Goal: Information Seeking & Learning: Understand process/instructions

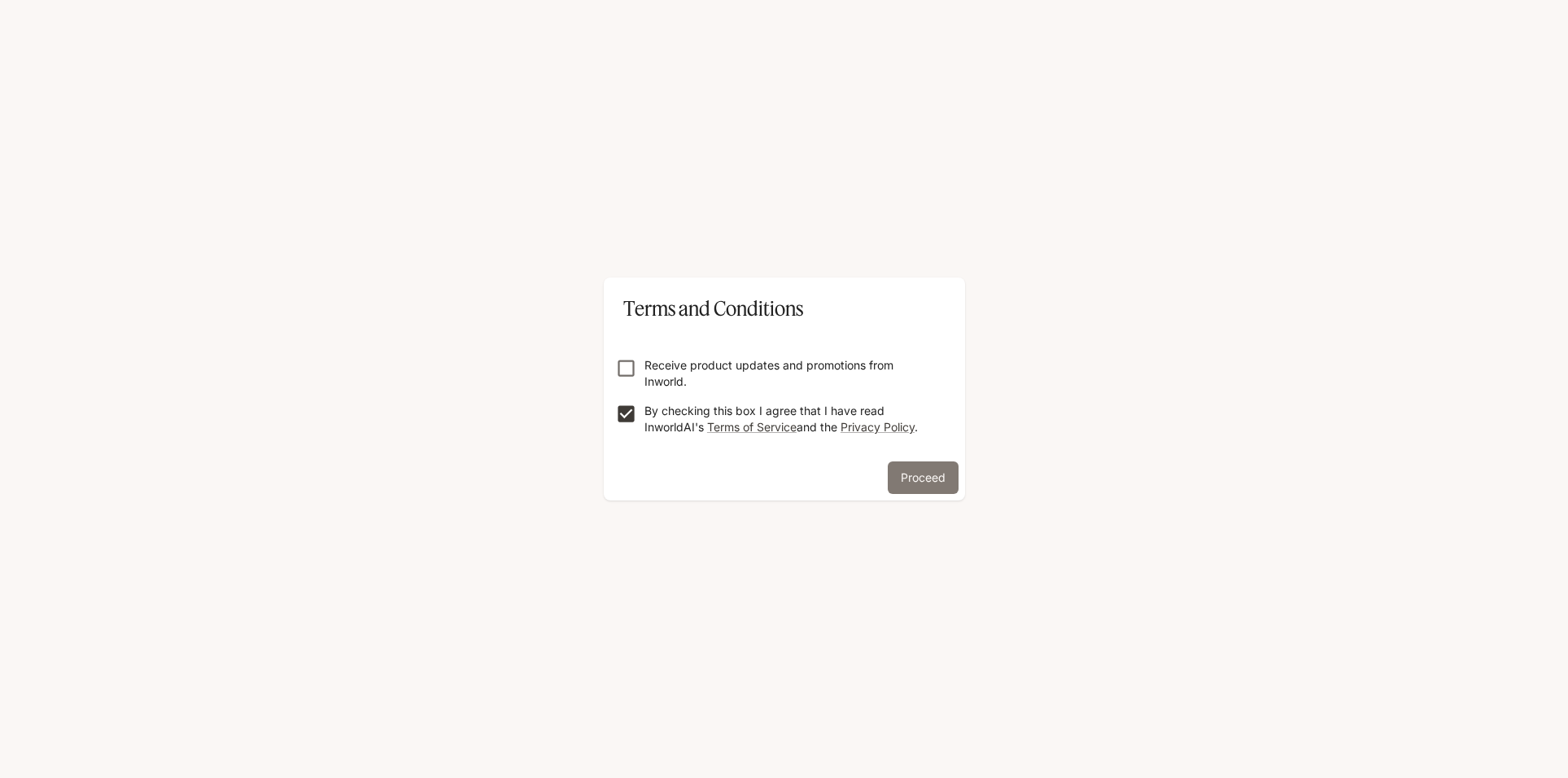
click at [930, 478] on button "Proceed" at bounding box center [923, 478] width 71 height 33
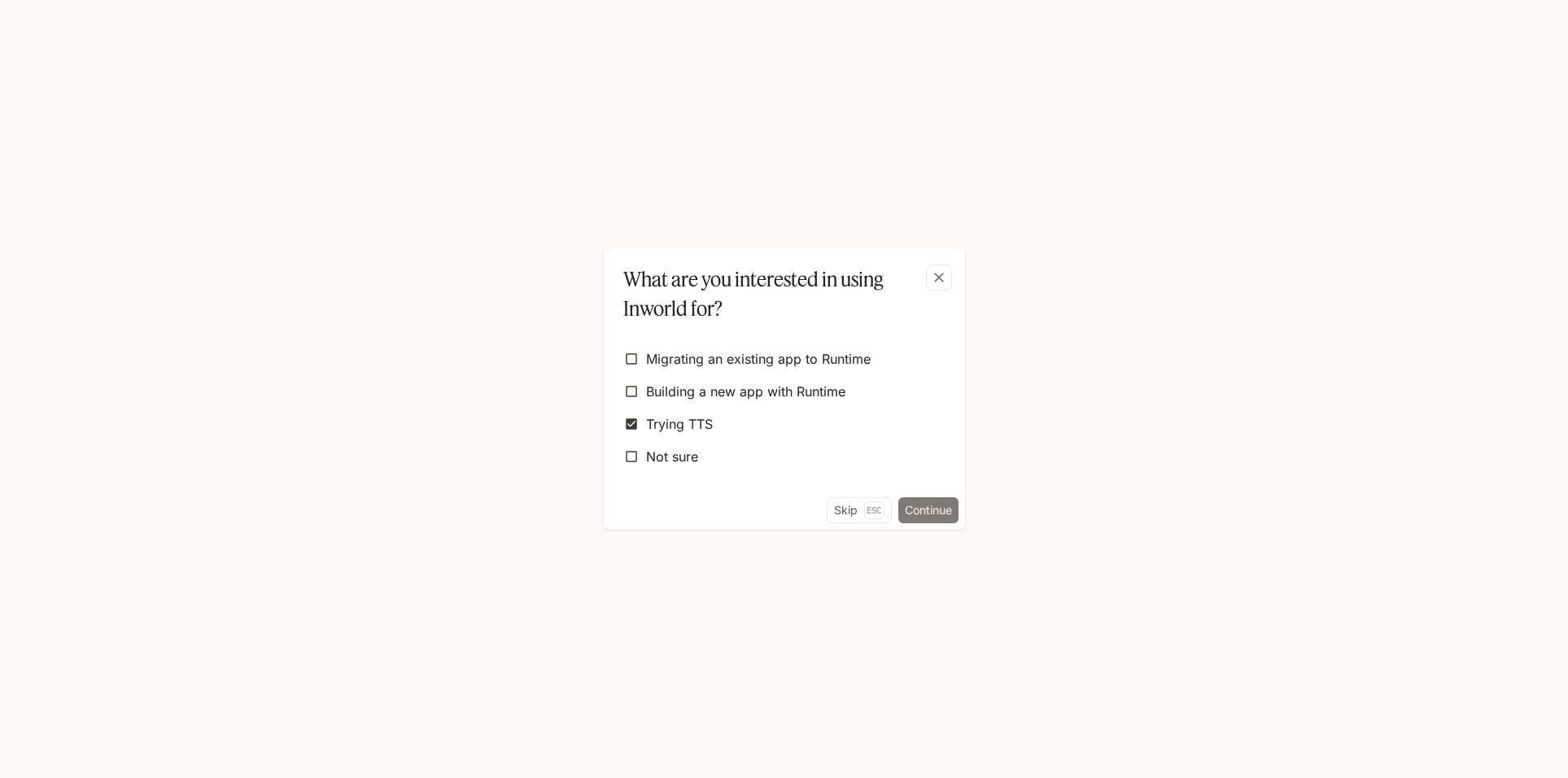
click at [939, 507] on button "Continue" at bounding box center [929, 510] width 60 height 26
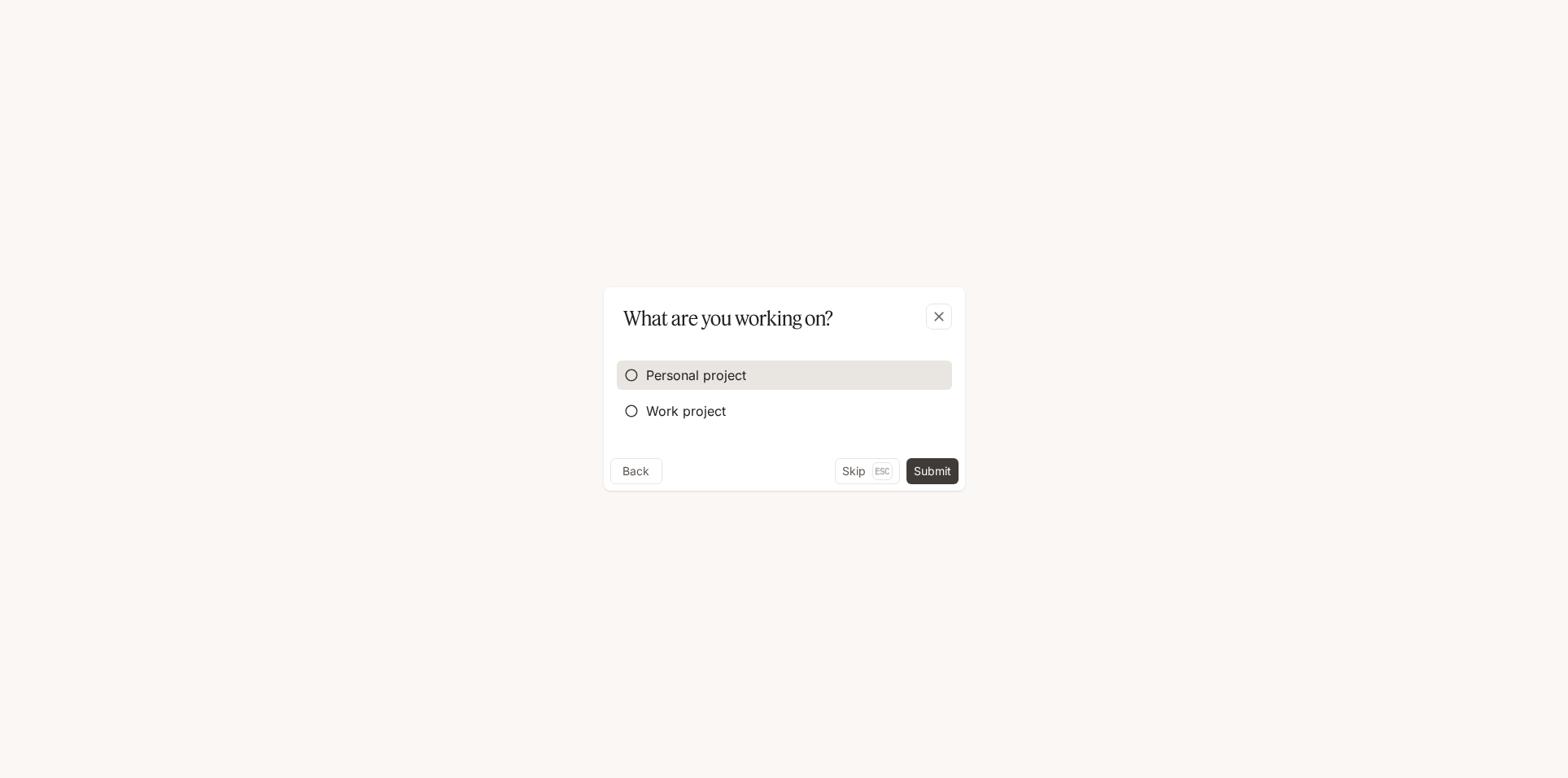
click at [688, 379] on span "Personal project" at bounding box center [696, 375] width 100 height 19
click at [963, 475] on div "Back Skip Esc Submit" at bounding box center [784, 475] width 361 height 33
click at [939, 473] on button "Submit" at bounding box center [932, 471] width 52 height 26
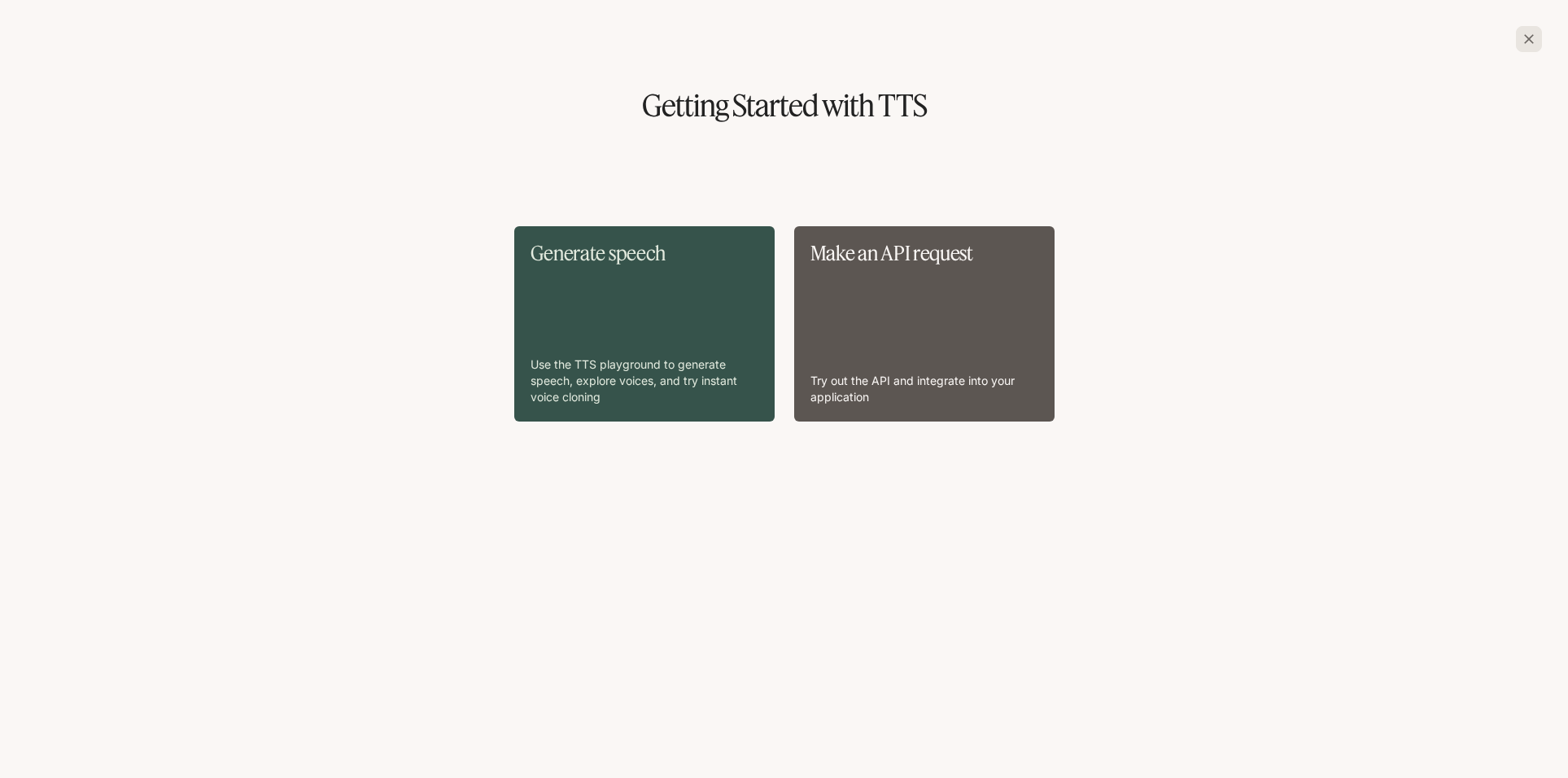
click at [1528, 35] on icon "button" at bounding box center [1529, 39] width 16 height 16
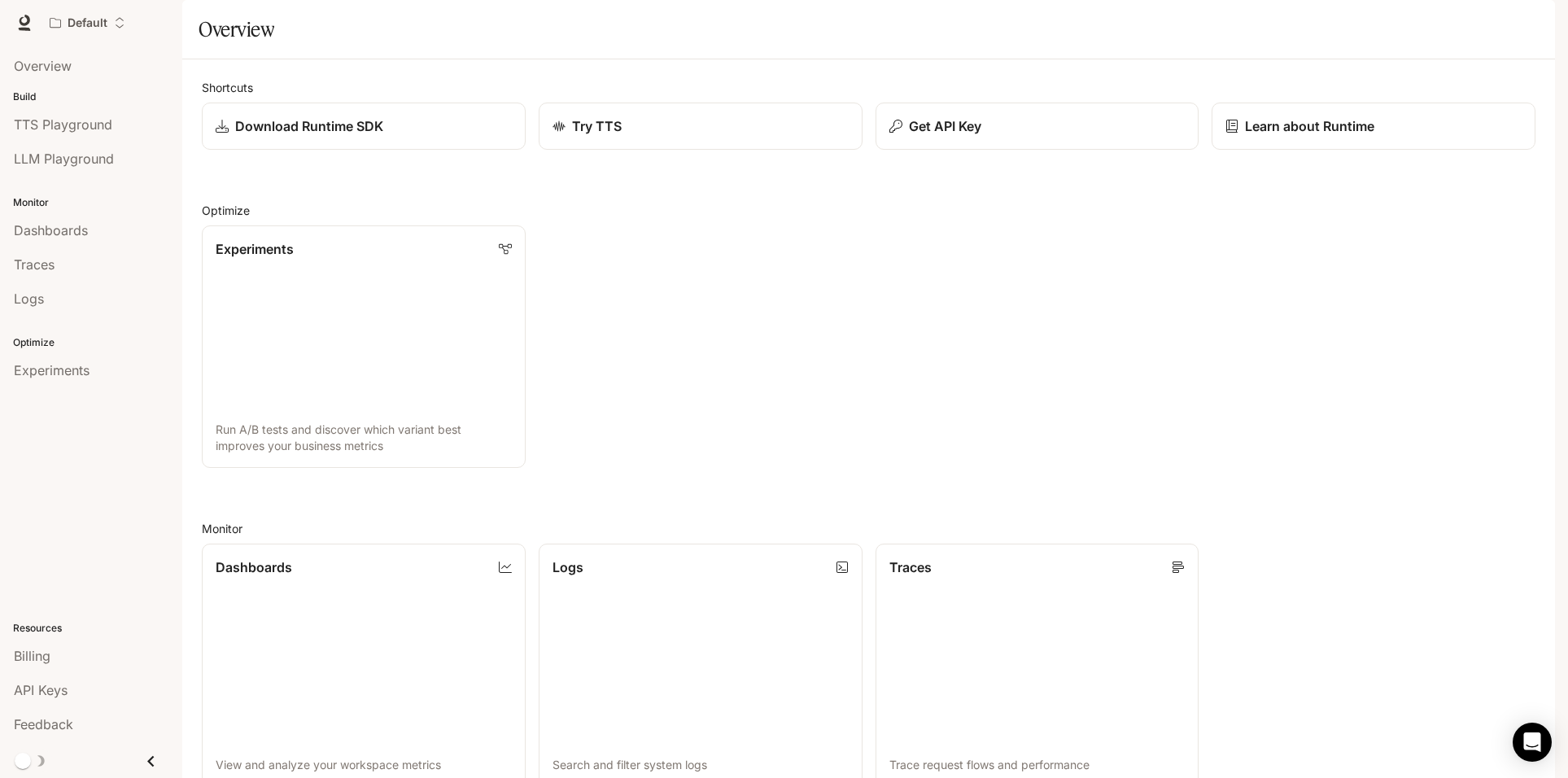
click at [1530, 27] on icon "button" at bounding box center [1532, 23] width 13 height 13
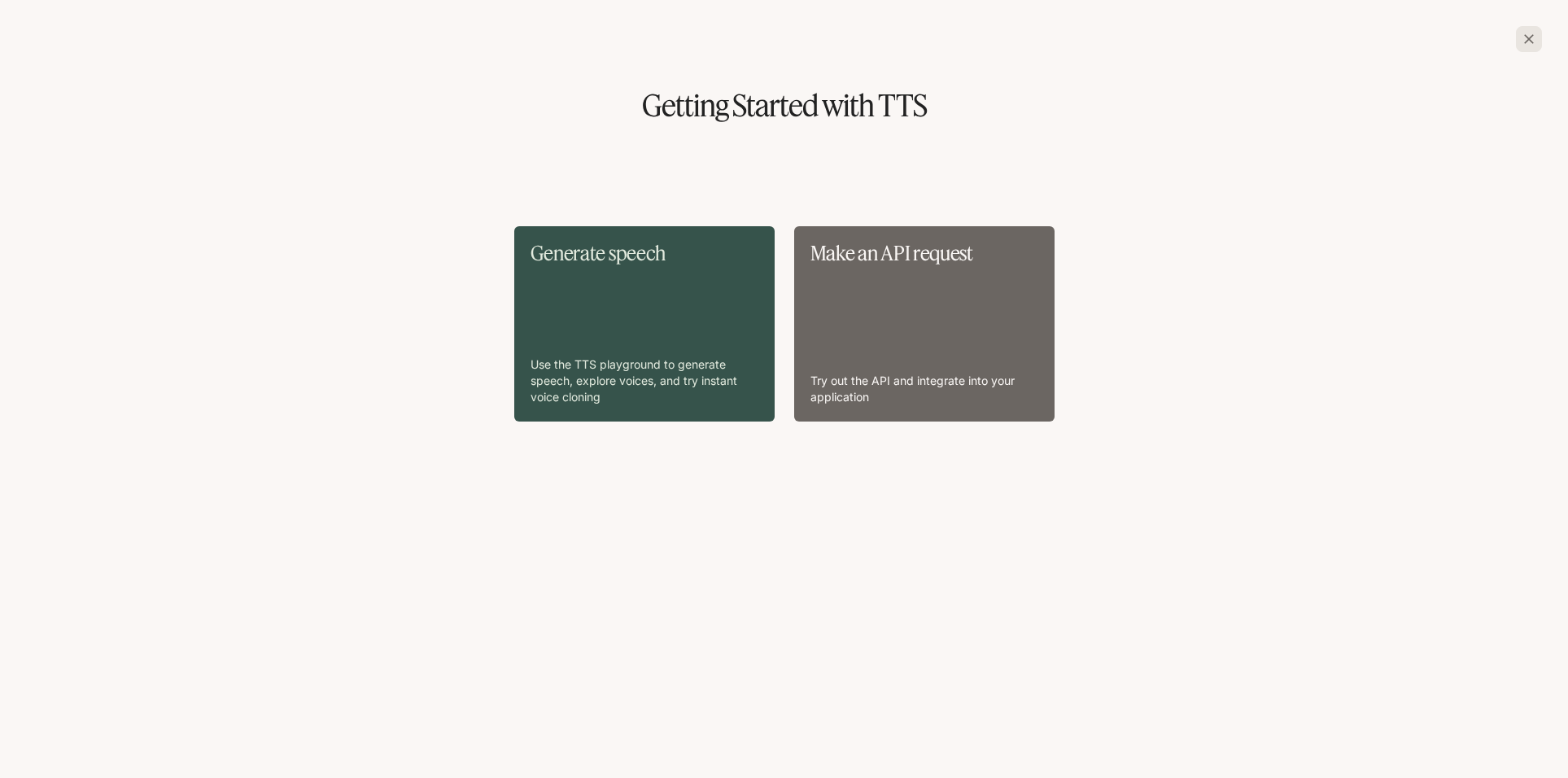
click at [880, 312] on div "Make an API request Try out the API and integrate into your application" at bounding box center [924, 324] width 227 height 163
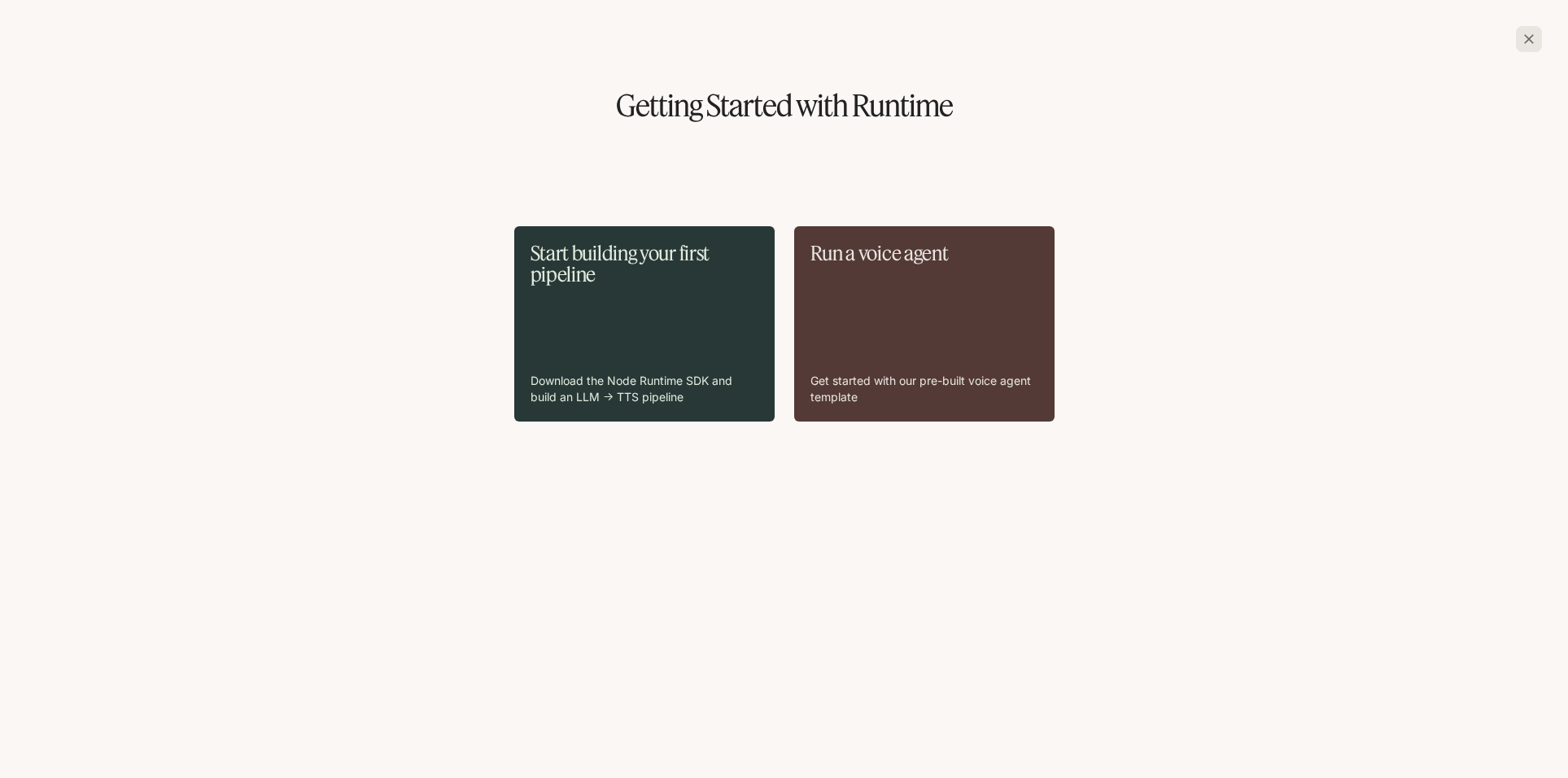
click at [613, 298] on div "Start building your first pipeline Download the Node Runtime SDK and build an L…" at bounding box center [644, 324] width 227 height 163
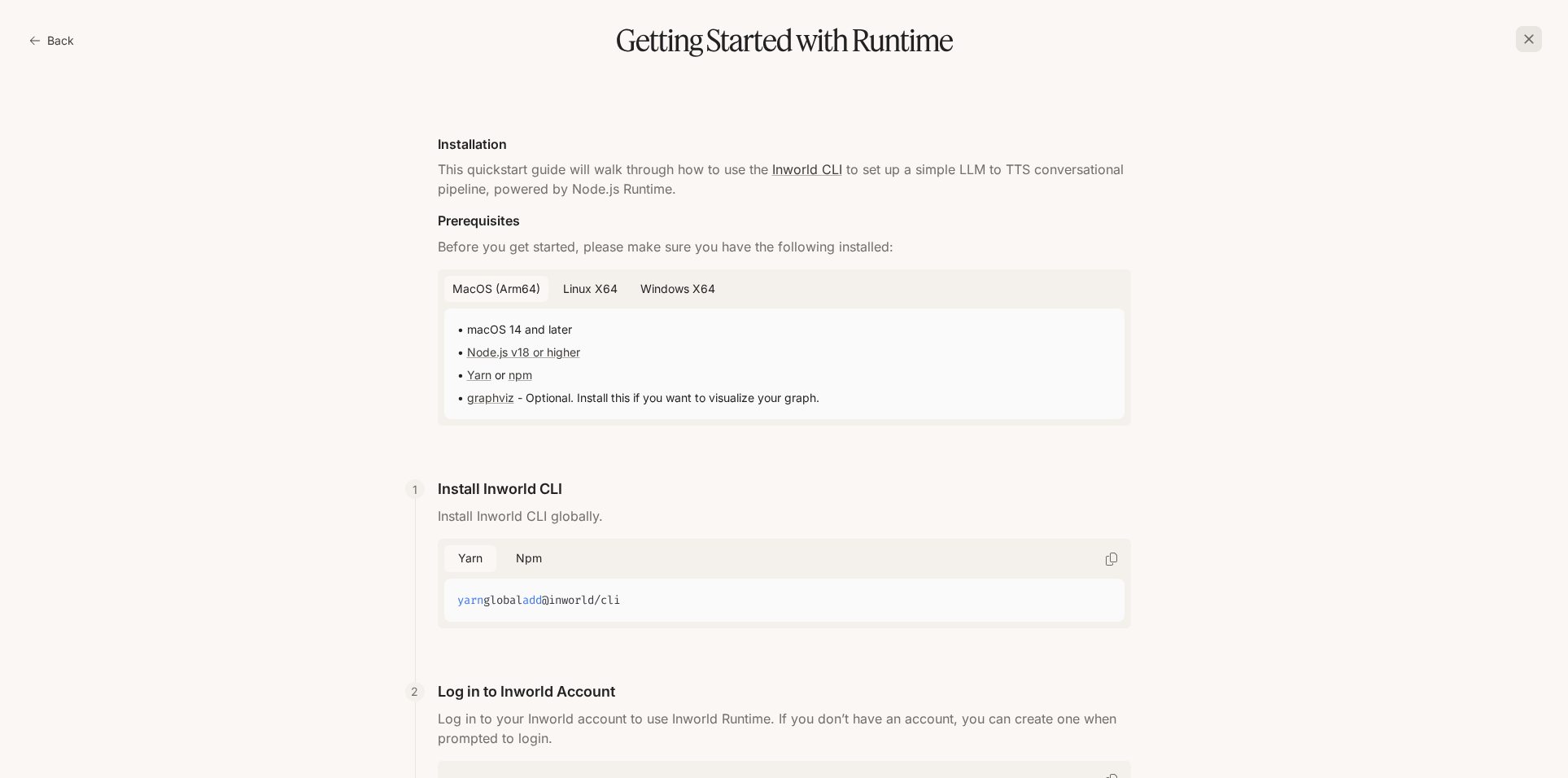
click at [35, 39] on icon "button" at bounding box center [35, 40] width 12 height 12
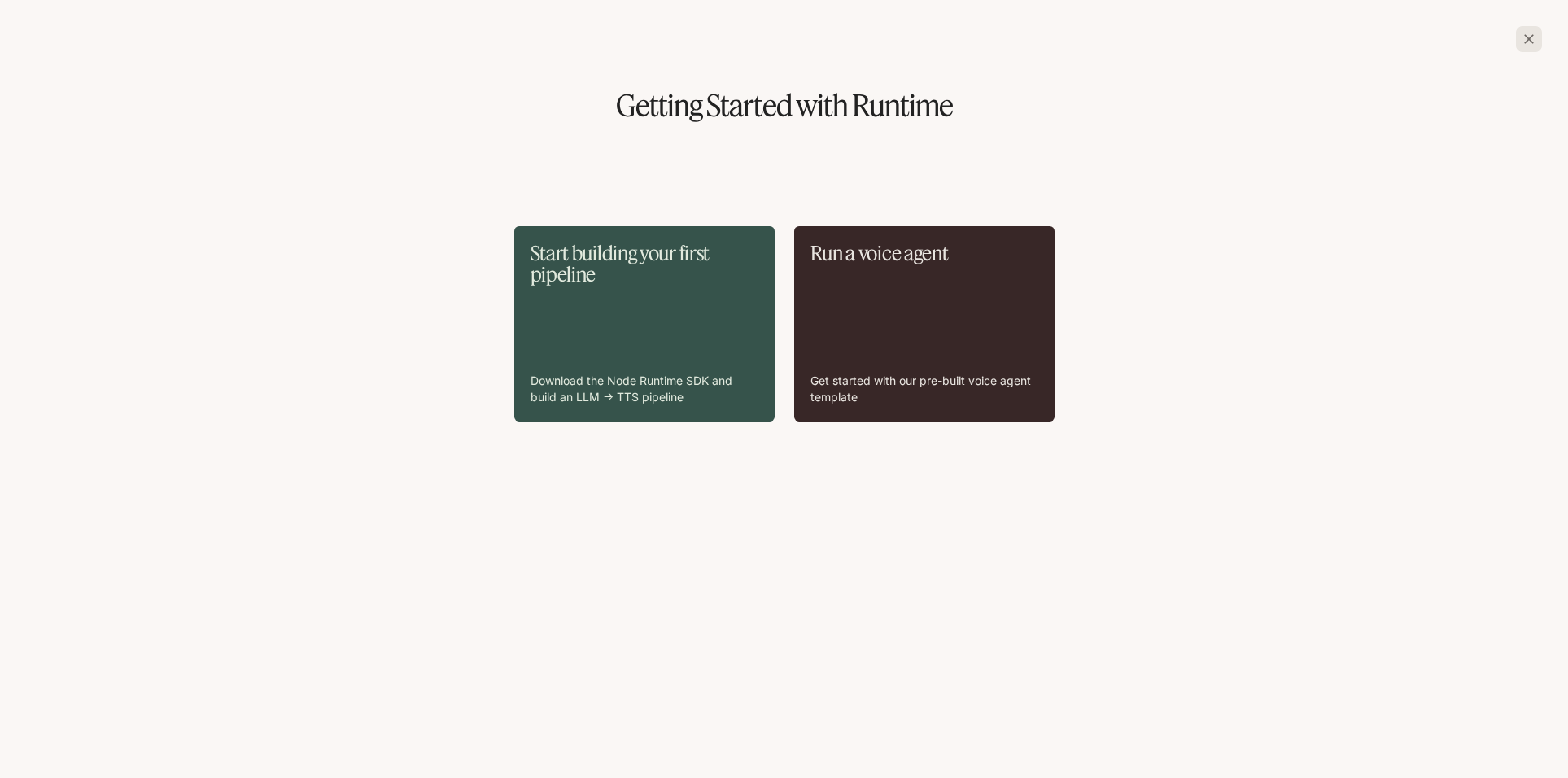
click at [930, 283] on div "Run a voice agent Get started with our pre-built voice agent template" at bounding box center [924, 324] width 227 height 163
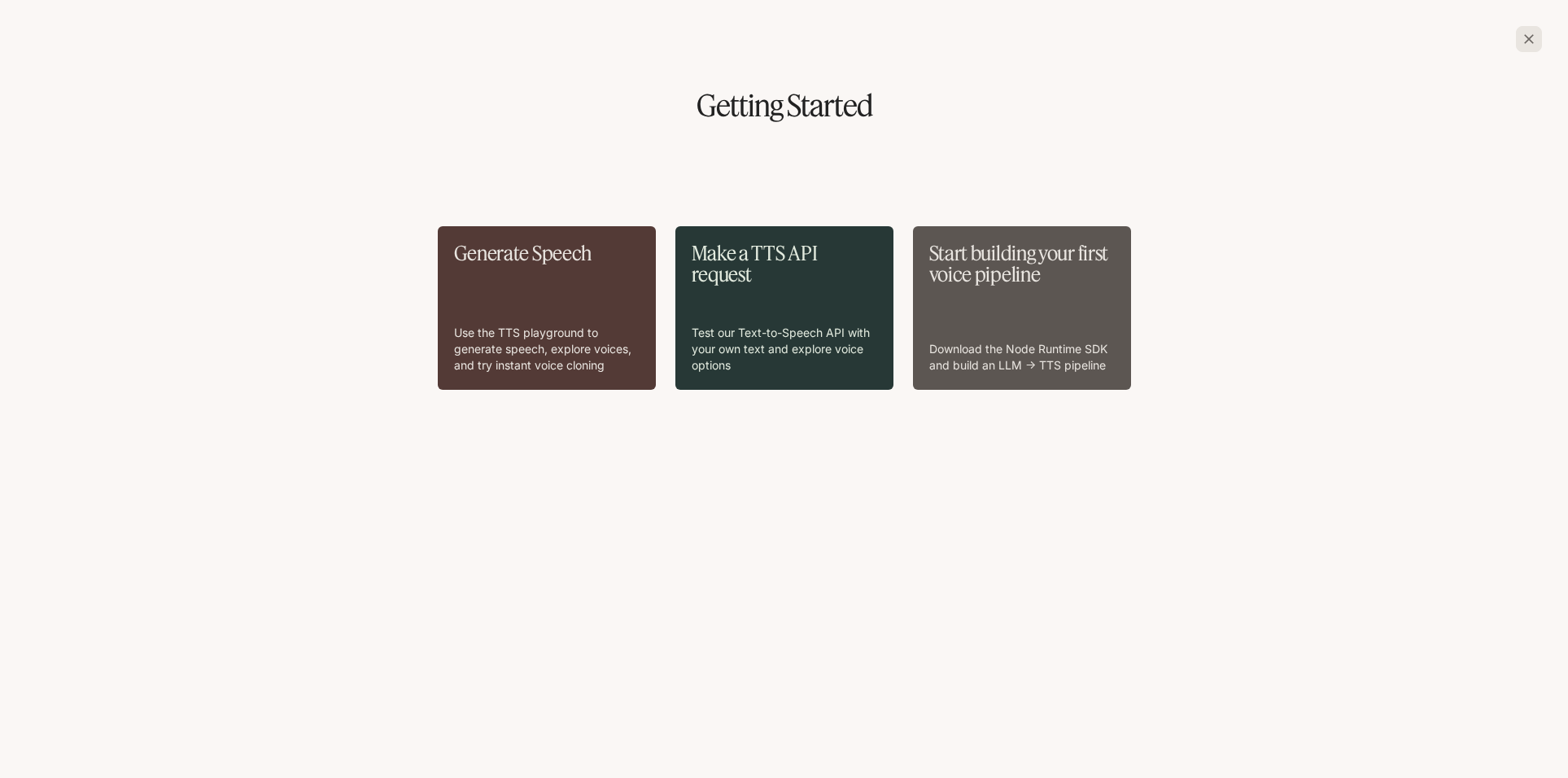
click at [755, 284] on p "Make a TTS API request" at bounding box center [784, 264] width 186 height 43
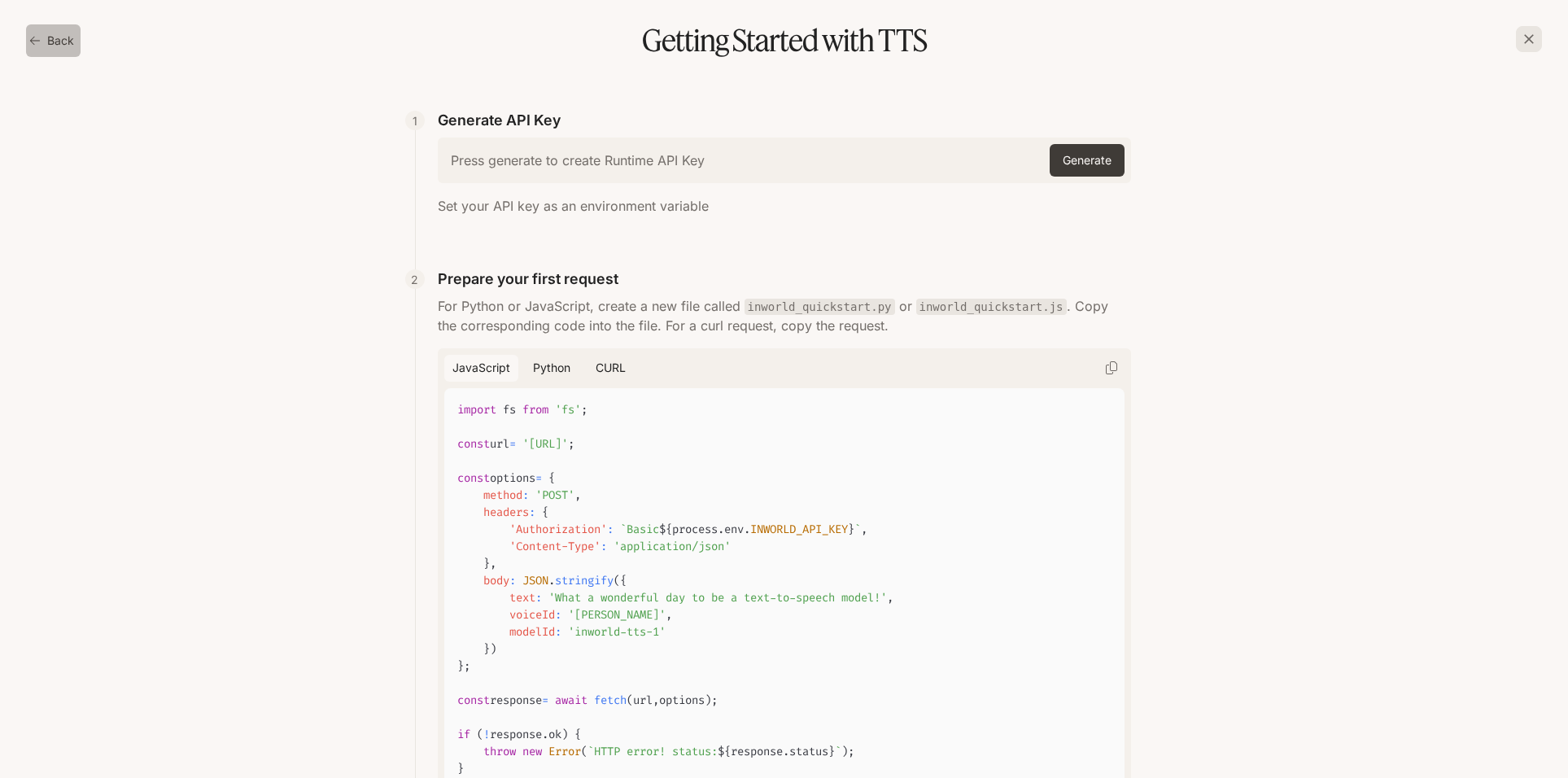
click at [49, 44] on button "Back" at bounding box center [54, 41] width 55 height 33
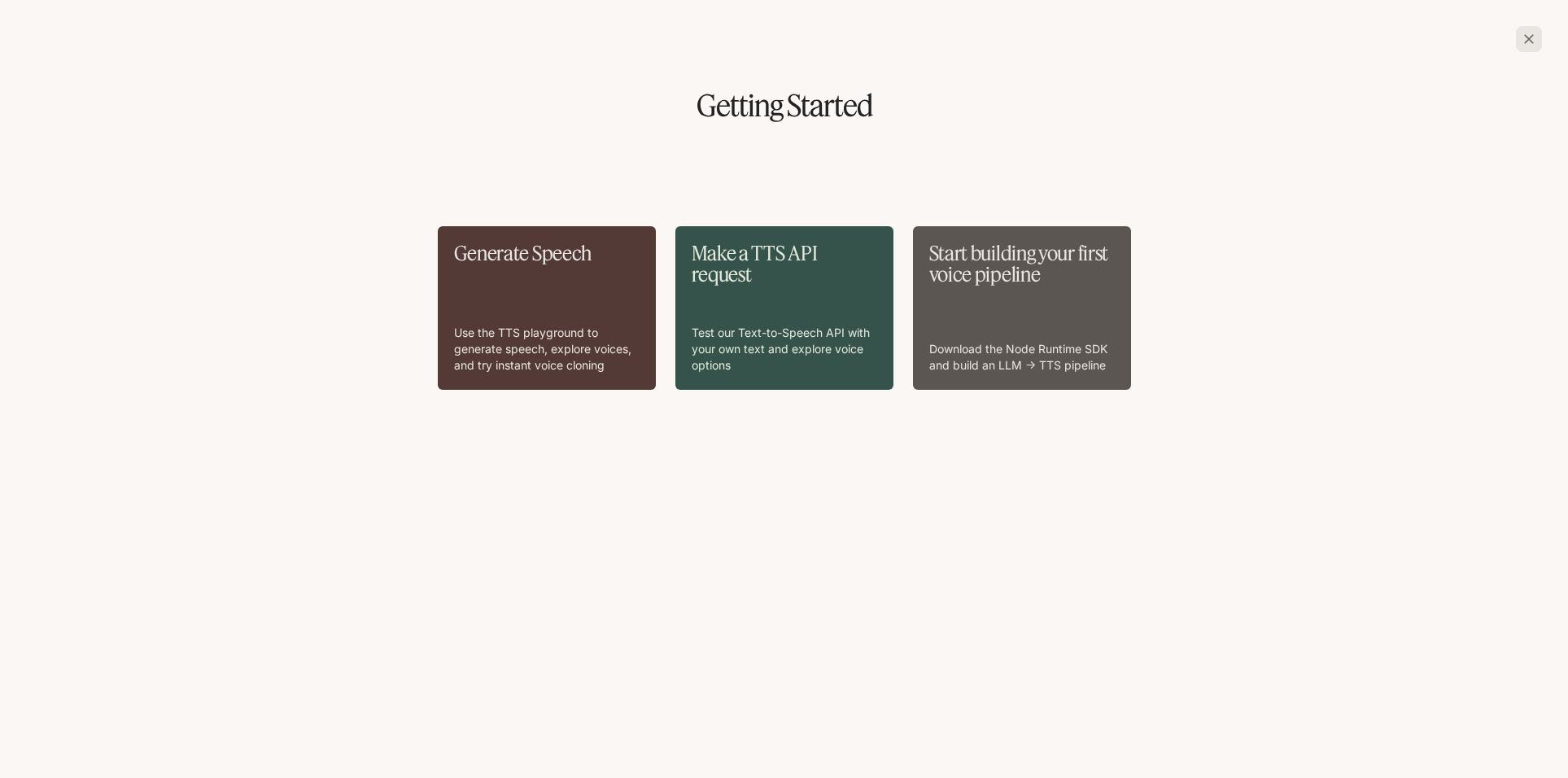
click at [1523, 43] on icon "button" at bounding box center [1529, 39] width 16 height 16
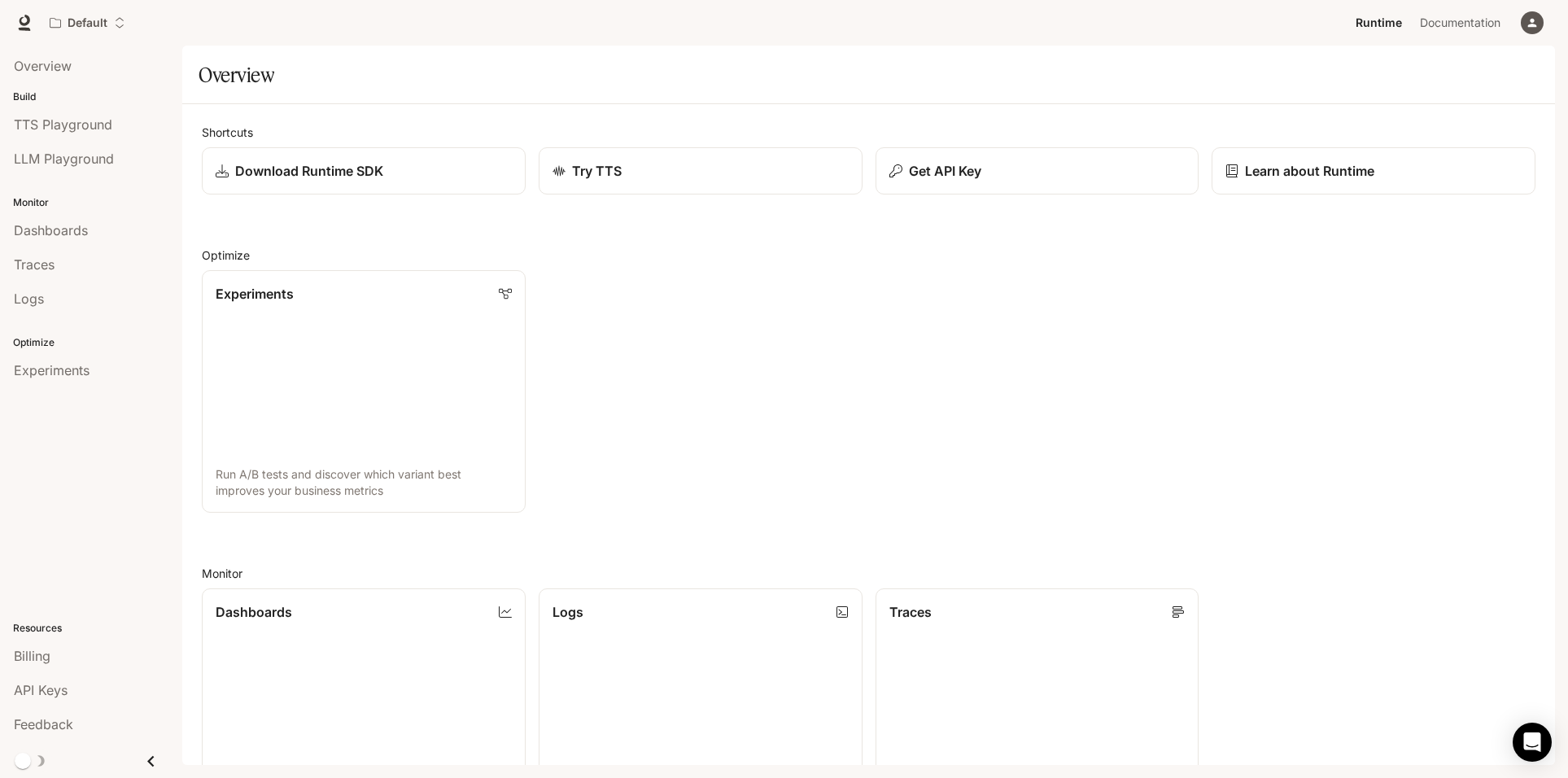
click at [1533, 17] on icon "button" at bounding box center [1532, 23] width 13 height 13
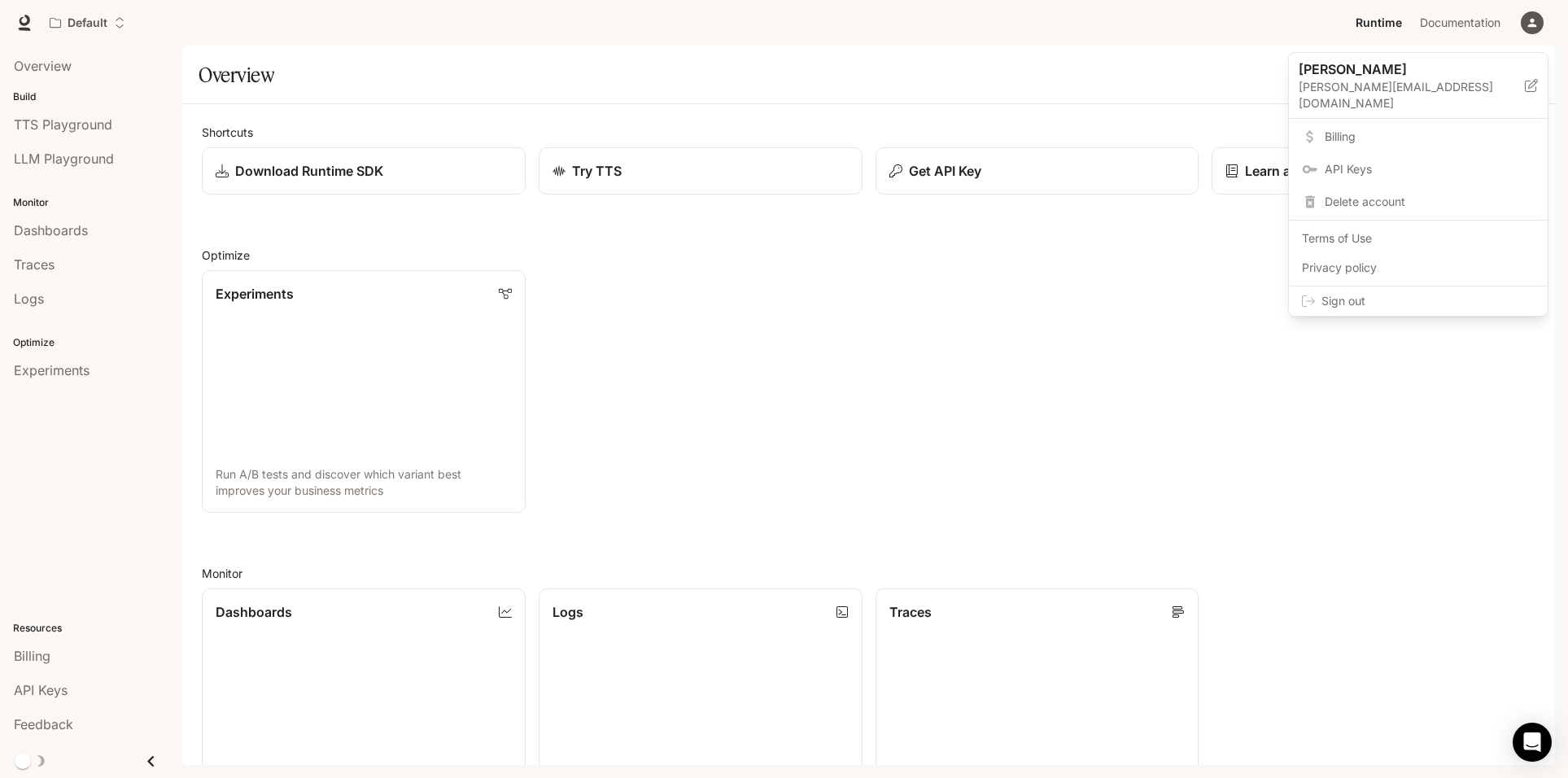
click at [1358, 287] on div "Sign out" at bounding box center [1418, 301] width 258 height 29
